Goal: Task Accomplishment & Management: Complete application form

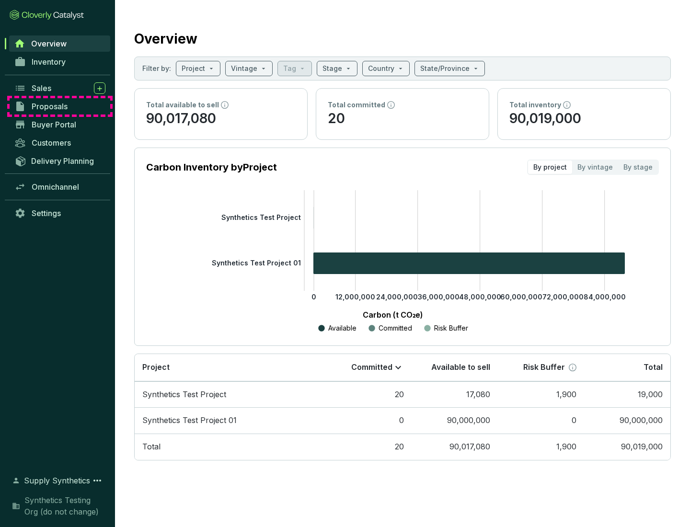
click at [60, 106] on span "Proposals" at bounding box center [50, 107] width 36 height 10
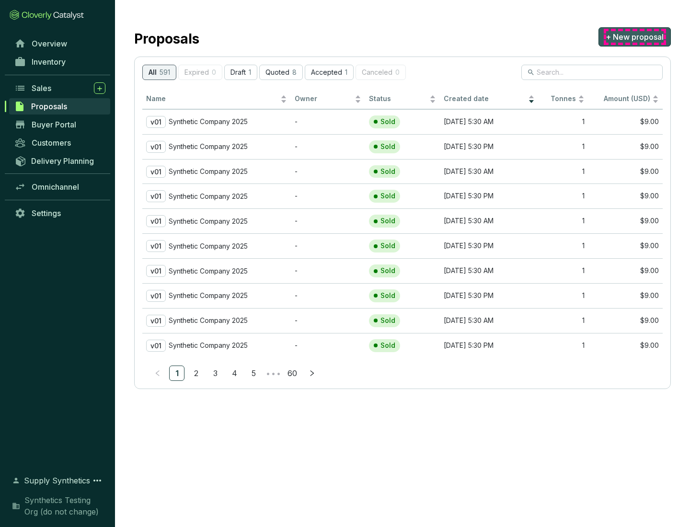
click at [635, 37] on span "+ New proposal" at bounding box center [635, 37] width 58 height 12
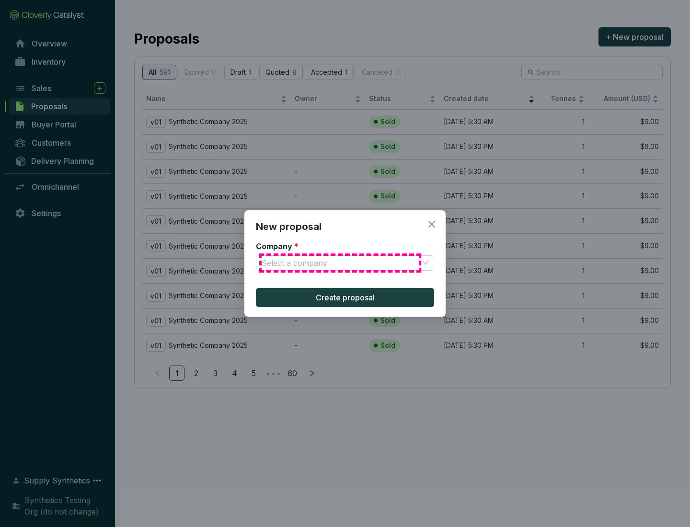
click at [340, 263] on input "Company *" at bounding box center [340, 263] width 157 height 14
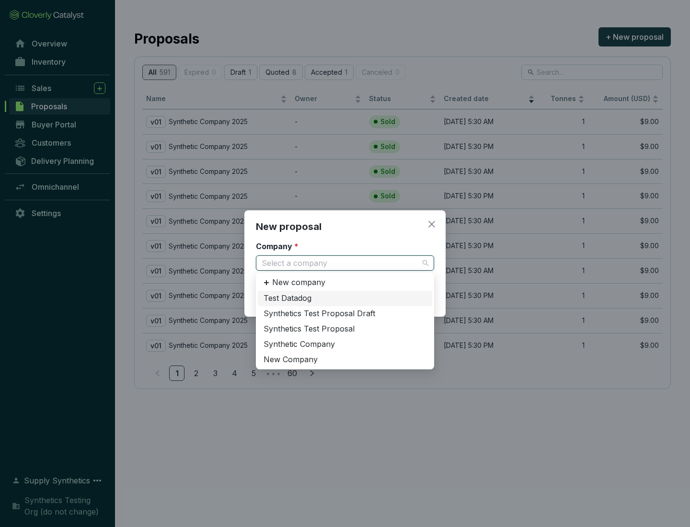
click at [345, 344] on div "Synthetic Company" at bounding box center [345, 344] width 163 height 11
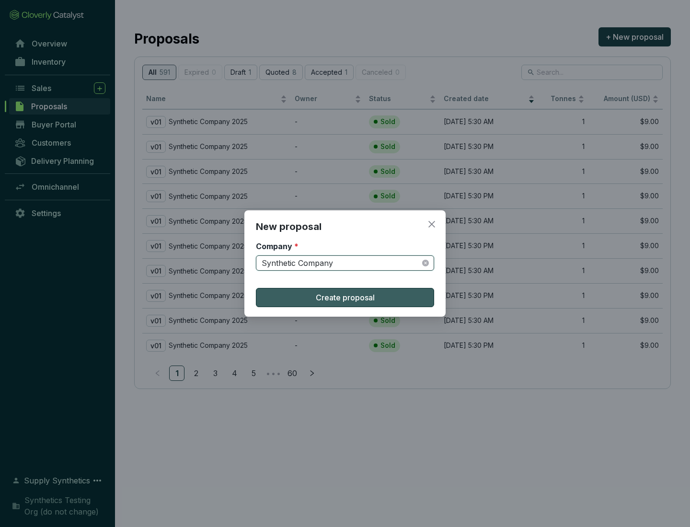
click at [345, 298] on span "Create proposal" at bounding box center [345, 298] width 59 height 12
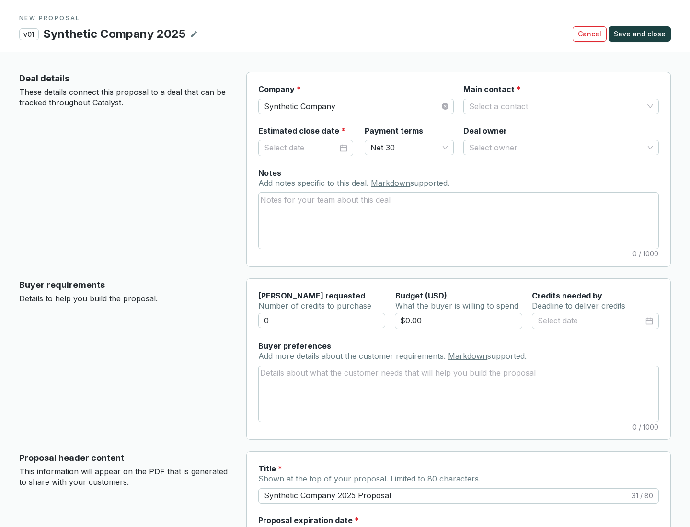
click at [557, 106] on input "Main contact *" at bounding box center [556, 106] width 175 height 14
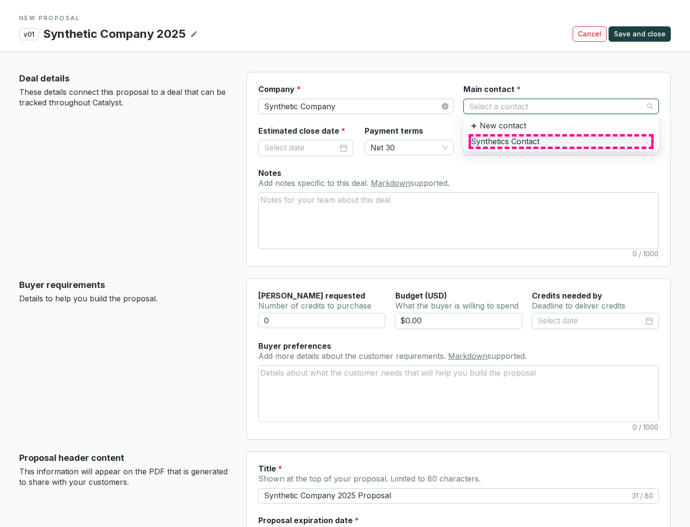
click at [561, 141] on div "Synthetics Contact" at bounding box center [561, 142] width 180 height 11
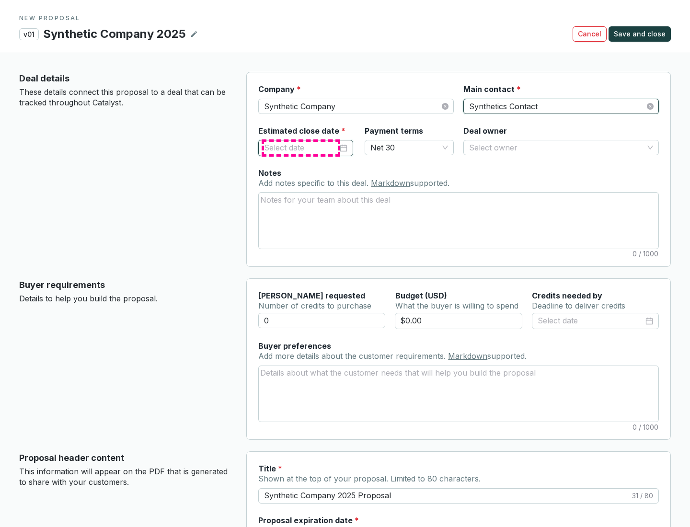
click at [301, 148] on input "Estimated close date *" at bounding box center [301, 148] width 74 height 12
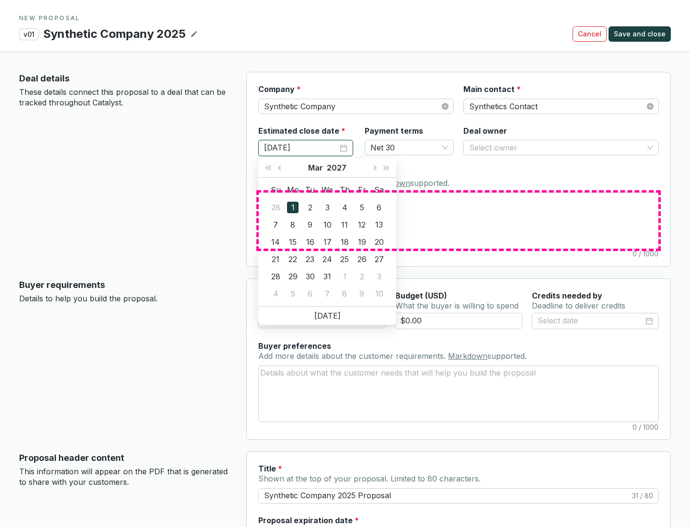
type input "[DATE]"
click at [459, 221] on textarea "Notes Add notes specific to this deal. Markdown supported." at bounding box center [459, 221] width 400 height 56
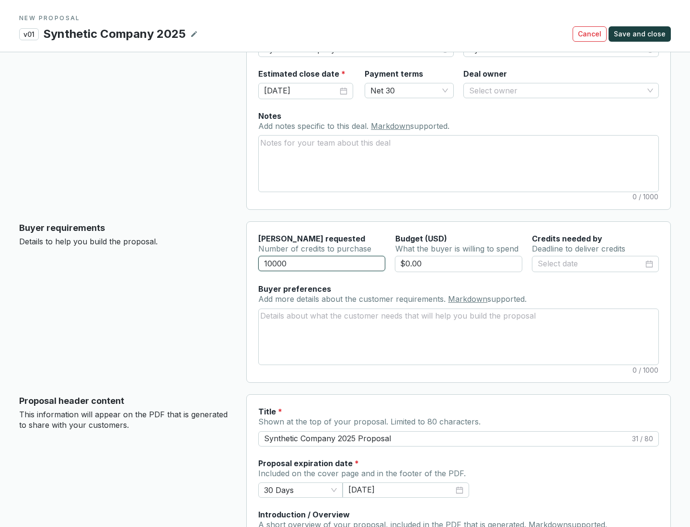
scroll to position [58, 0]
type input "10000"
type input "$0.00"
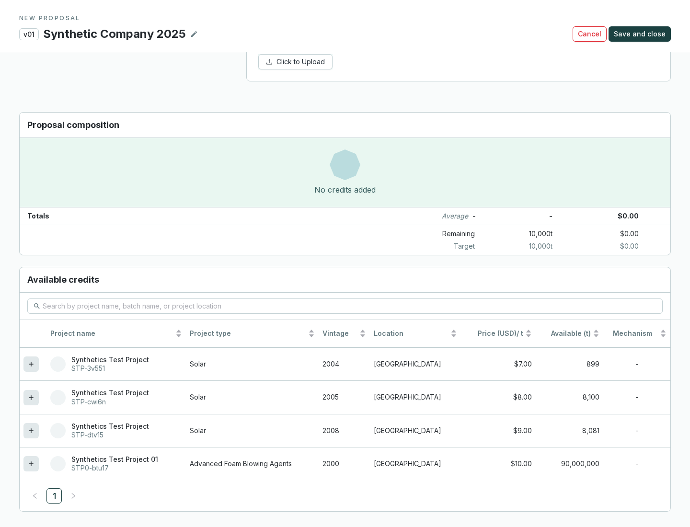
click at [31, 431] on icon at bounding box center [31, 431] width 4 height 4
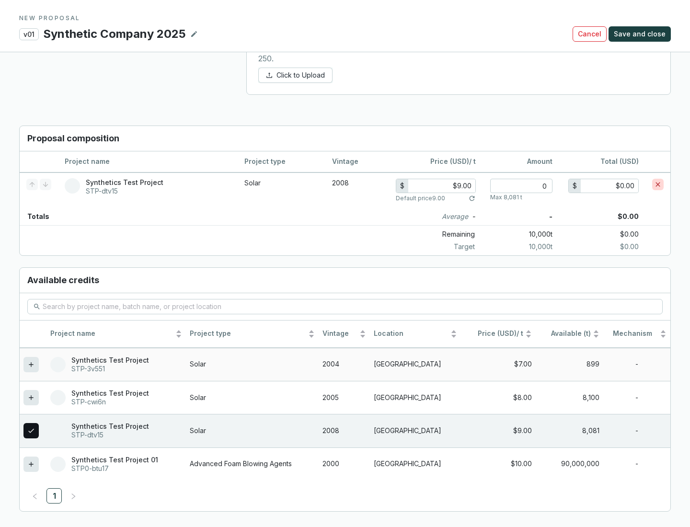
scroll to position [551, 0]
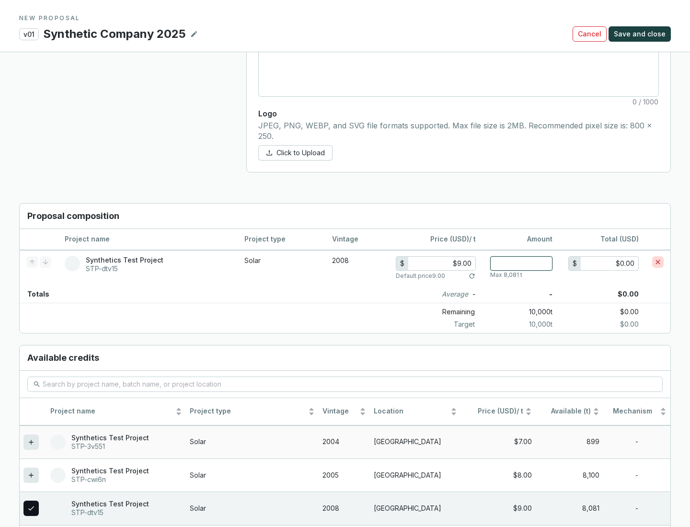
type input "1"
type input "$9.00"
type input "1"
click at [642, 34] on span "Save and close" at bounding box center [640, 34] width 52 height 10
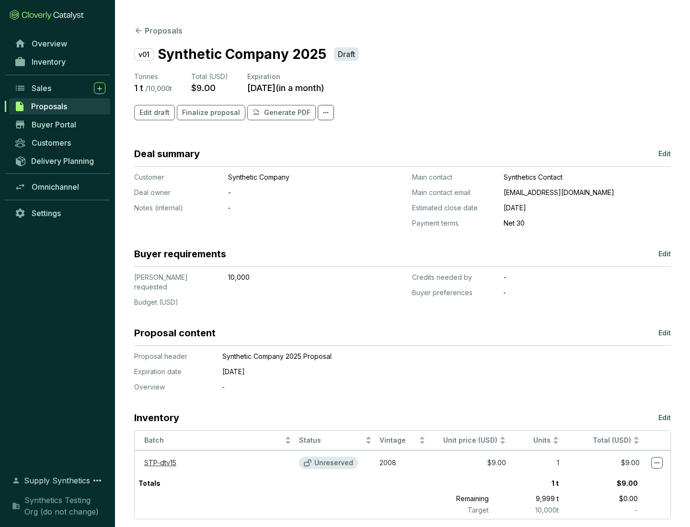
click at [208, 113] on span "Finalize proposal" at bounding box center [211, 113] width 58 height 10
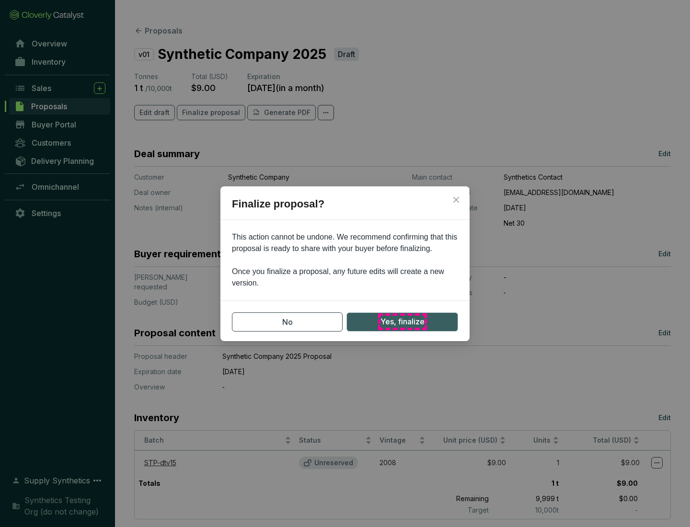
click at [402, 322] on span "Yes, finalize" at bounding box center [403, 322] width 44 height 12
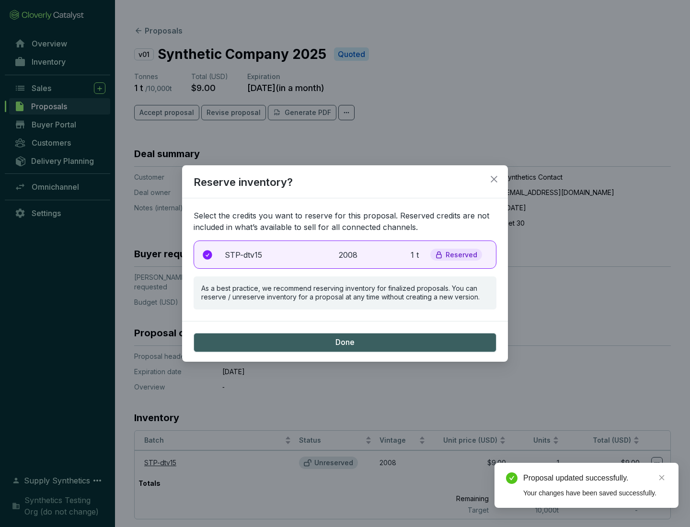
click at [345, 255] on p "2008" at bounding box center [349, 255] width 21 height 12
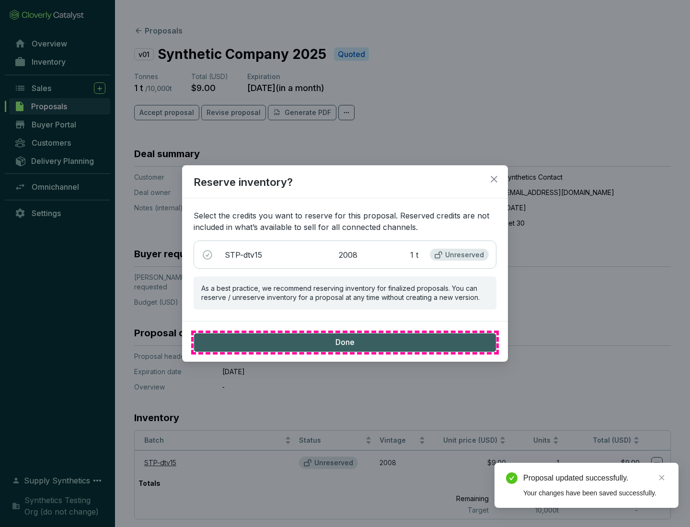
click at [345, 342] on span "Done" at bounding box center [345, 343] width 19 height 11
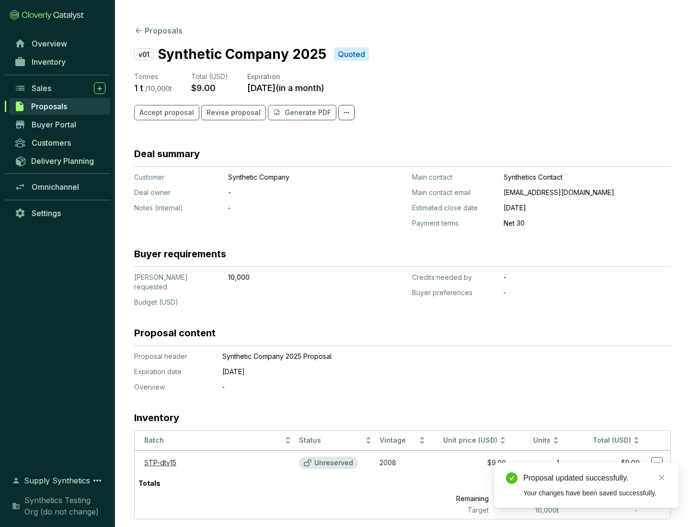
click at [595, 479] on div "Proposal updated successfully." at bounding box center [596, 479] width 144 height 12
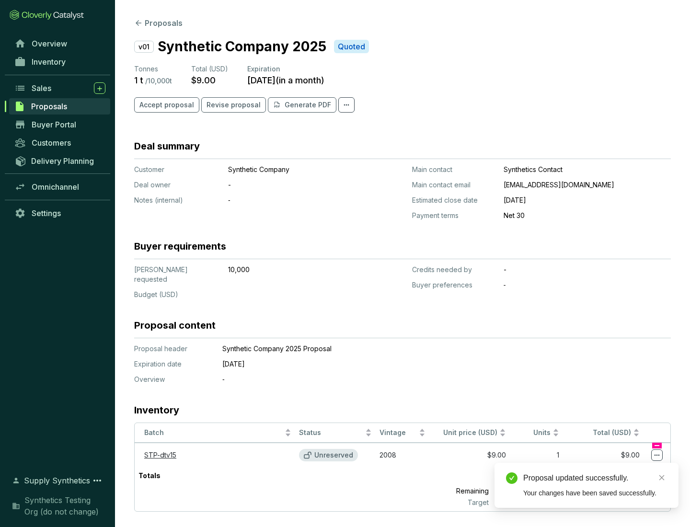
click at [657, 455] on icon at bounding box center [657, 455] width 5 height 1
click at [628, 467] on div "Proposal updated successfully. Your changes have been saved successfully." at bounding box center [587, 485] width 184 height 45
click at [595, 479] on div "Proposal updated successfully." at bounding box center [596, 479] width 144 height 12
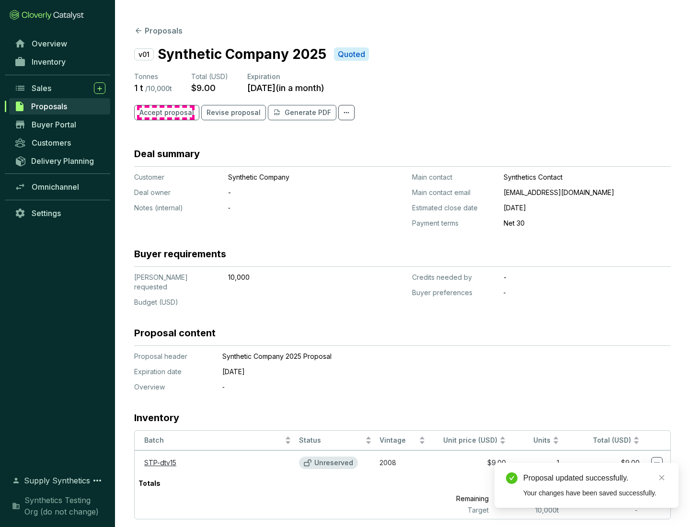
click at [165, 113] on span "Accept proposal" at bounding box center [167, 113] width 55 height 10
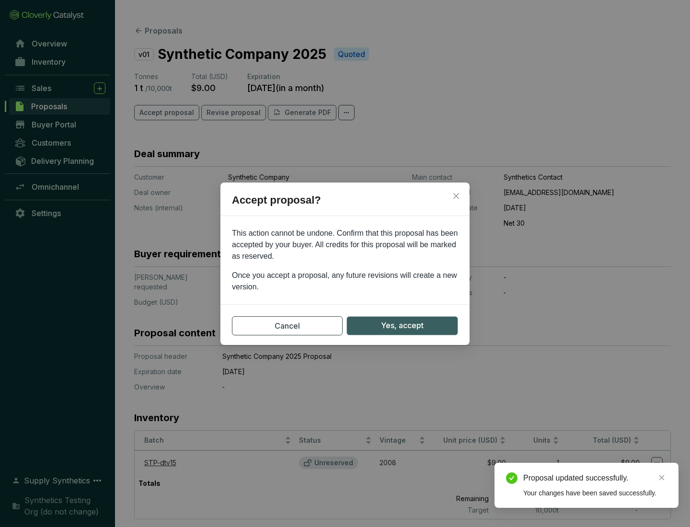
click at [402, 326] on span "Yes, accept" at bounding box center [402, 326] width 43 height 12
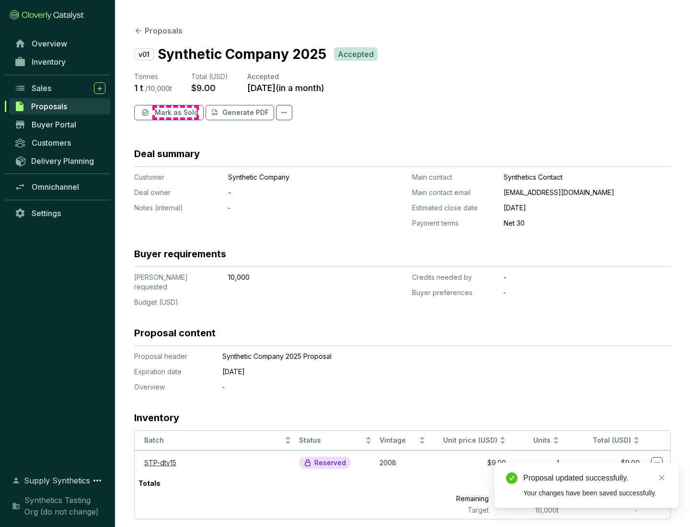
click at [175, 113] on span "Mark as Sold" at bounding box center [177, 113] width 44 height 10
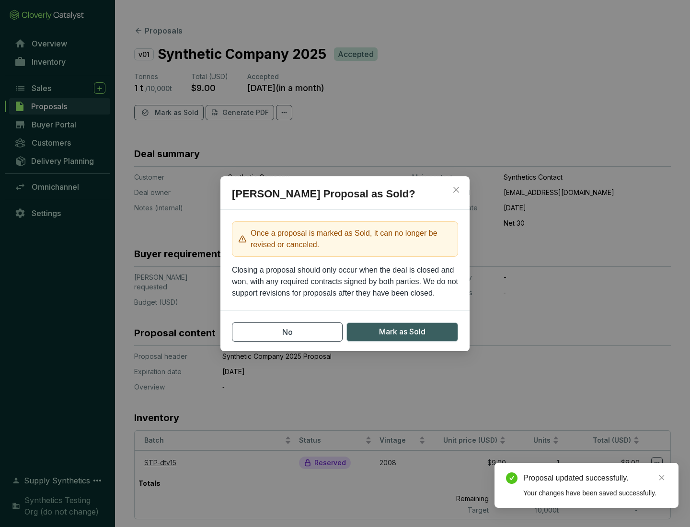
click at [402, 332] on span "Mark as Sold" at bounding box center [402, 332] width 47 height 12
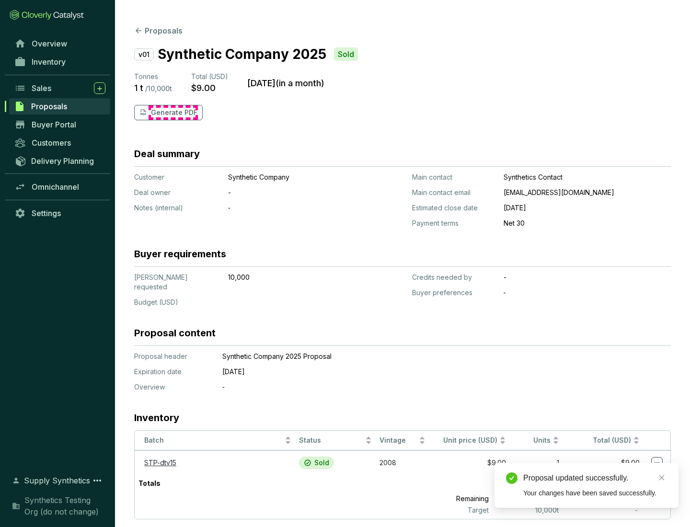
click at [173, 113] on p "Generate PDF" at bounding box center [174, 113] width 47 height 10
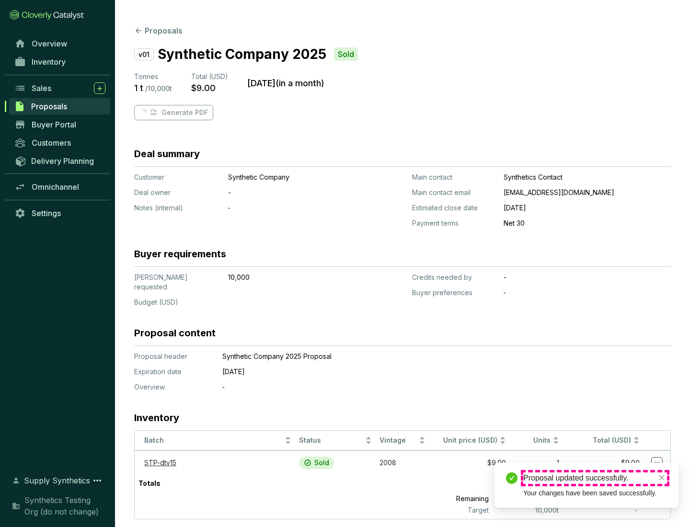
click at [595, 479] on div "Proposal updated successfully." at bounding box center [596, 479] width 144 height 12
